Goal: Task Accomplishment & Management: Use online tool/utility

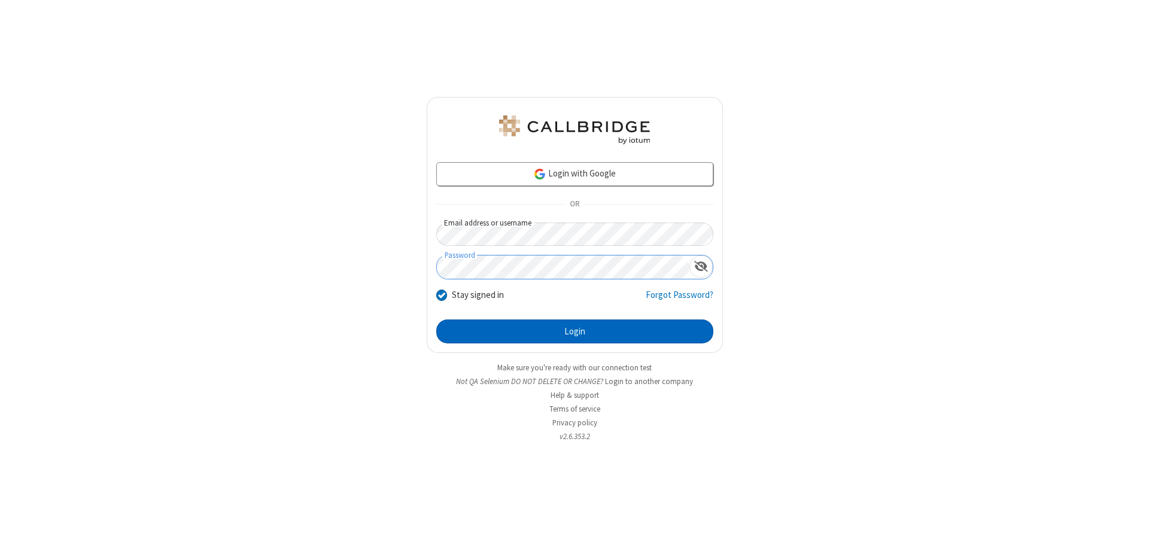
click at [575, 332] on button "Login" at bounding box center [574, 332] width 277 height 24
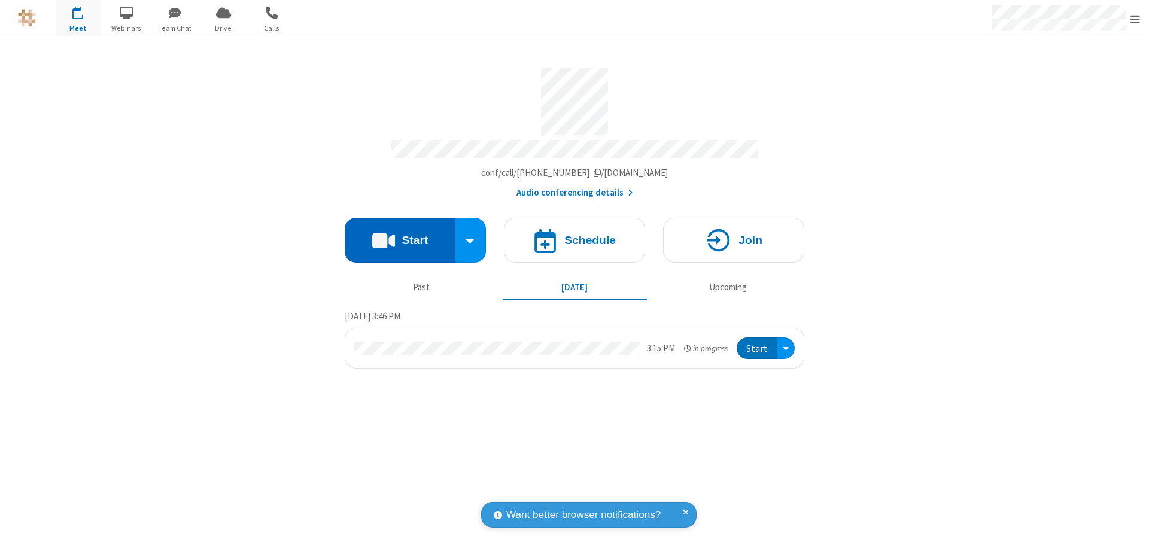
click at [400, 235] on button "Start" at bounding box center [400, 240] width 111 height 45
